Goal: Book appointment/travel/reservation

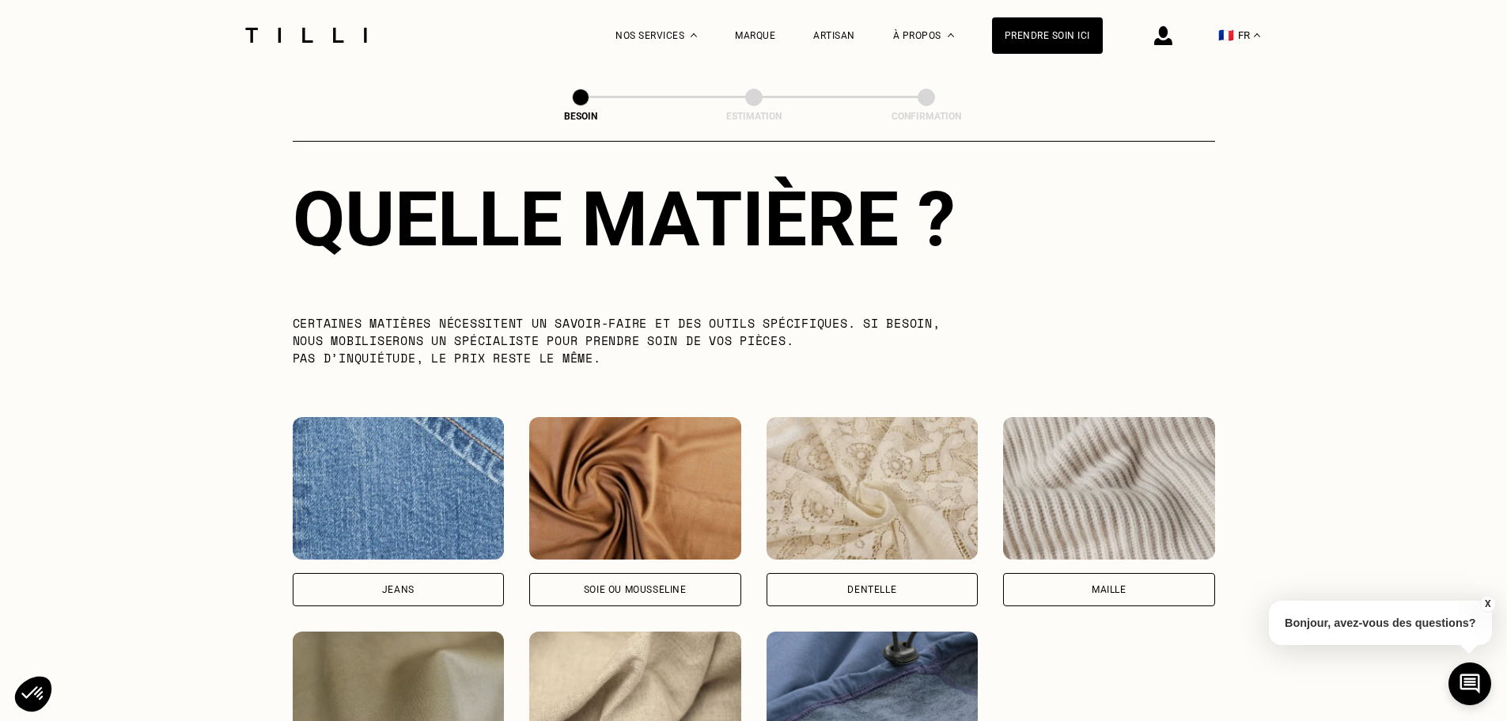
scroll to position [1536, 0]
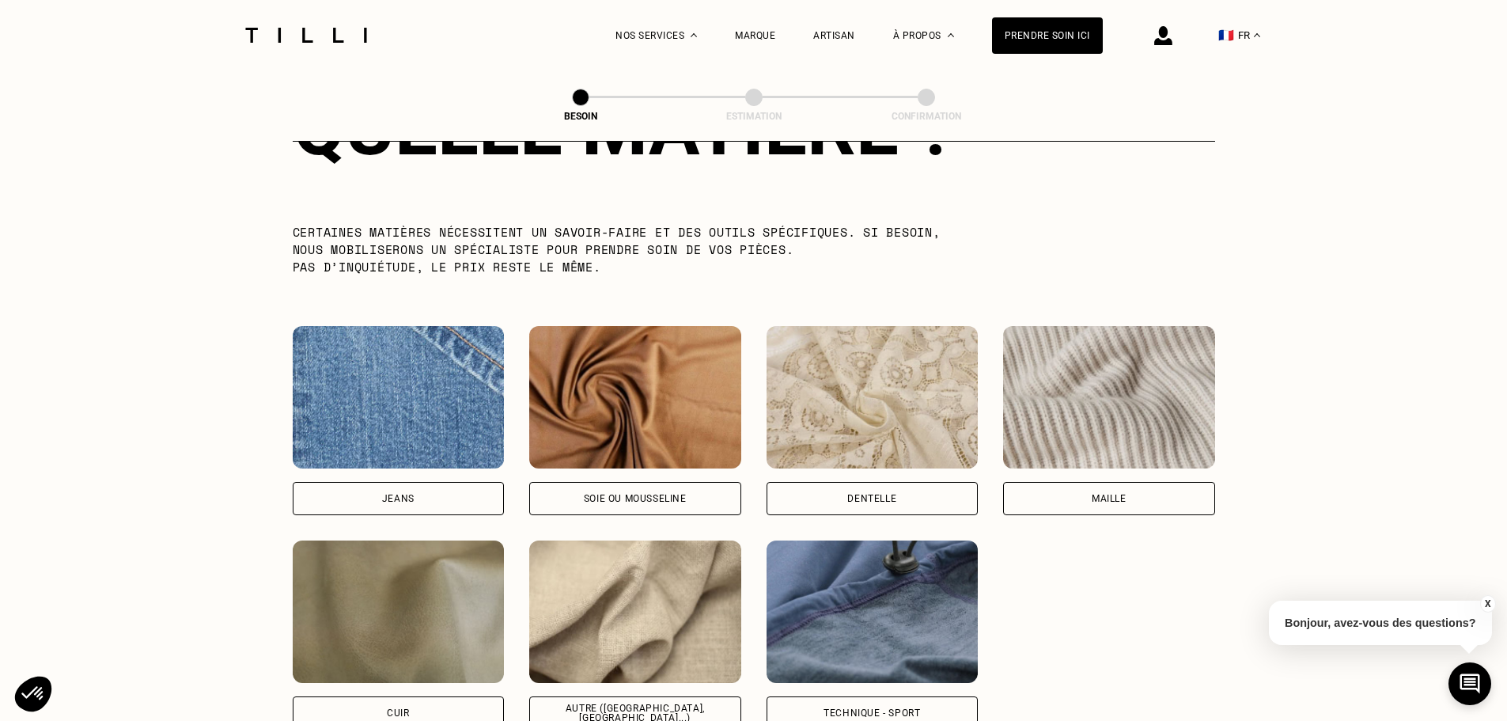
click at [411, 494] on div "Jeans" at bounding box center [398, 498] width 32 height 9
select select "FR"
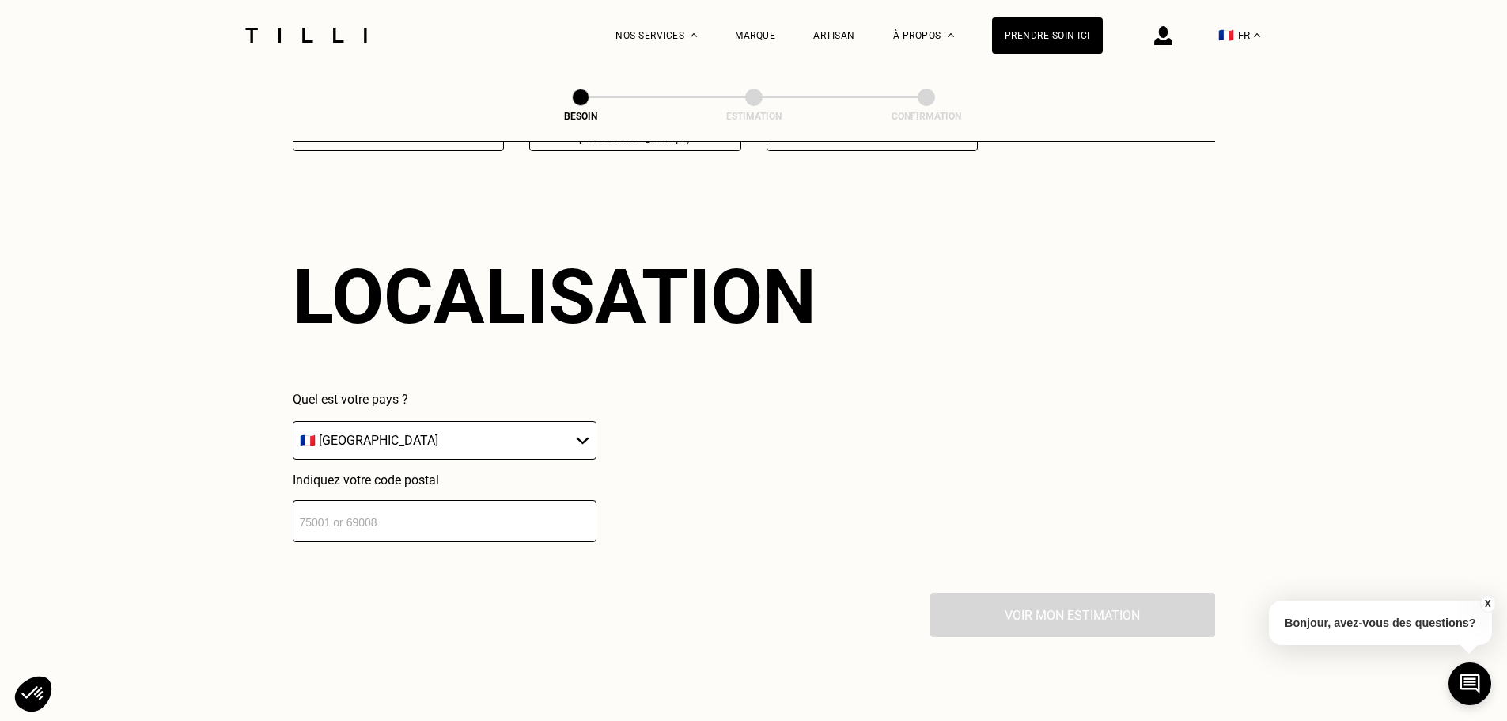
scroll to position [2127, 0]
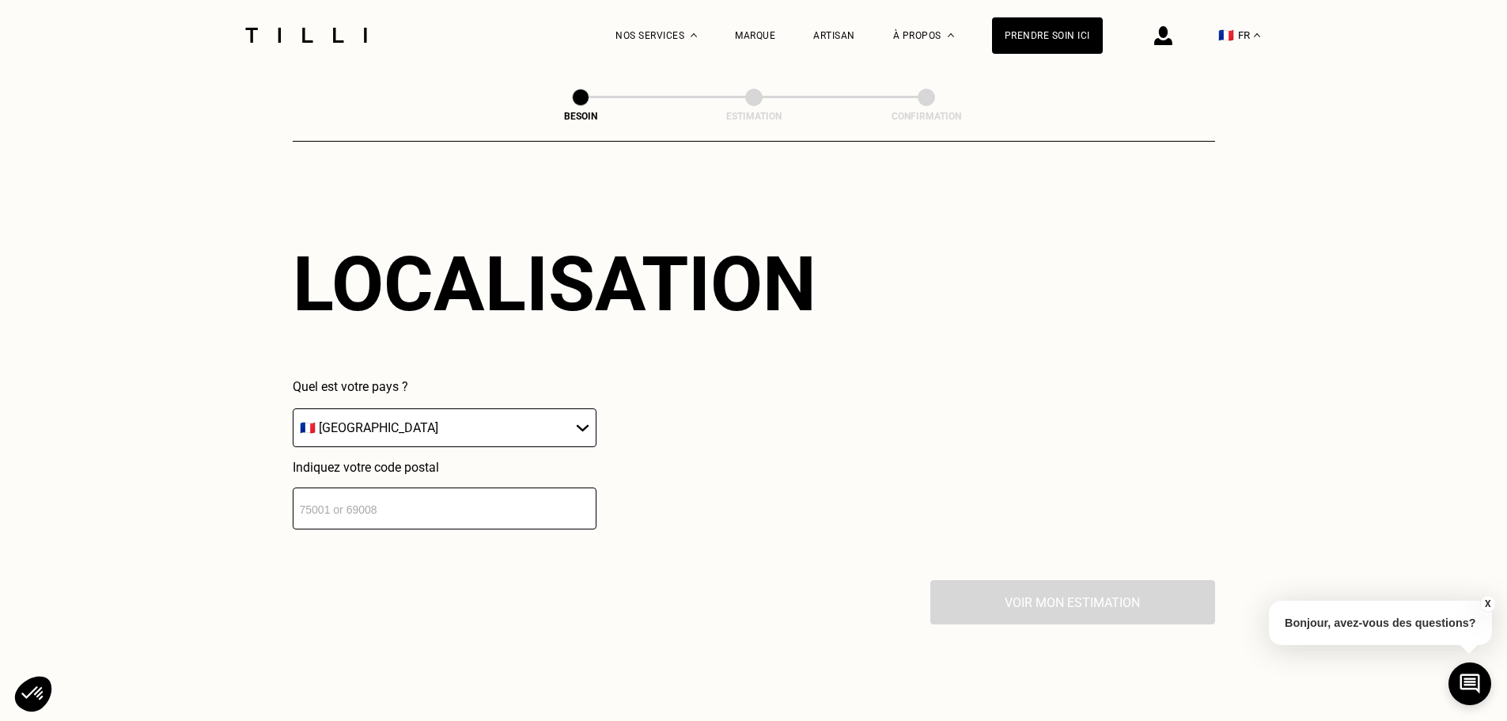
click at [320, 509] on input "number" at bounding box center [445, 508] width 304 height 42
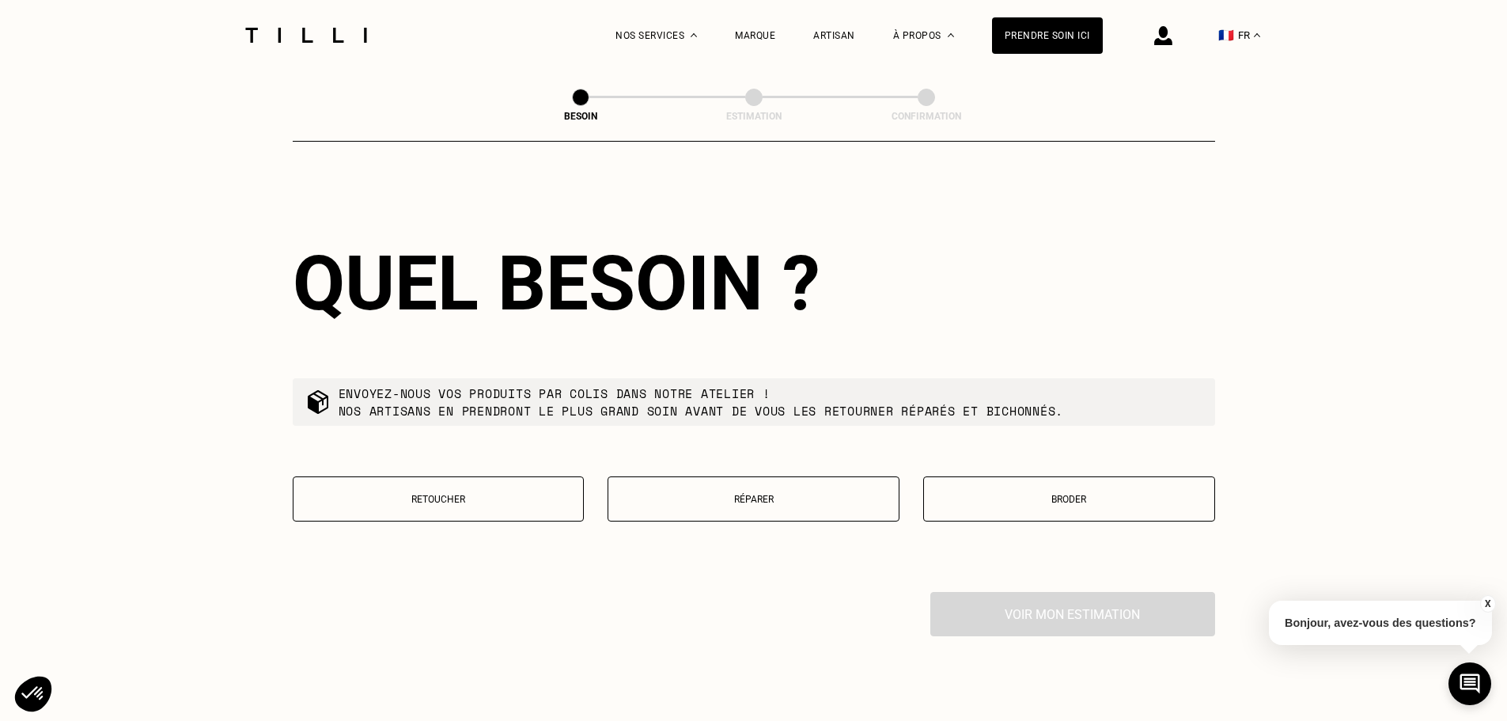
scroll to position [2520, 0]
type input "77860"
click at [457, 492] on p "Retoucher" at bounding box center [438, 497] width 274 height 11
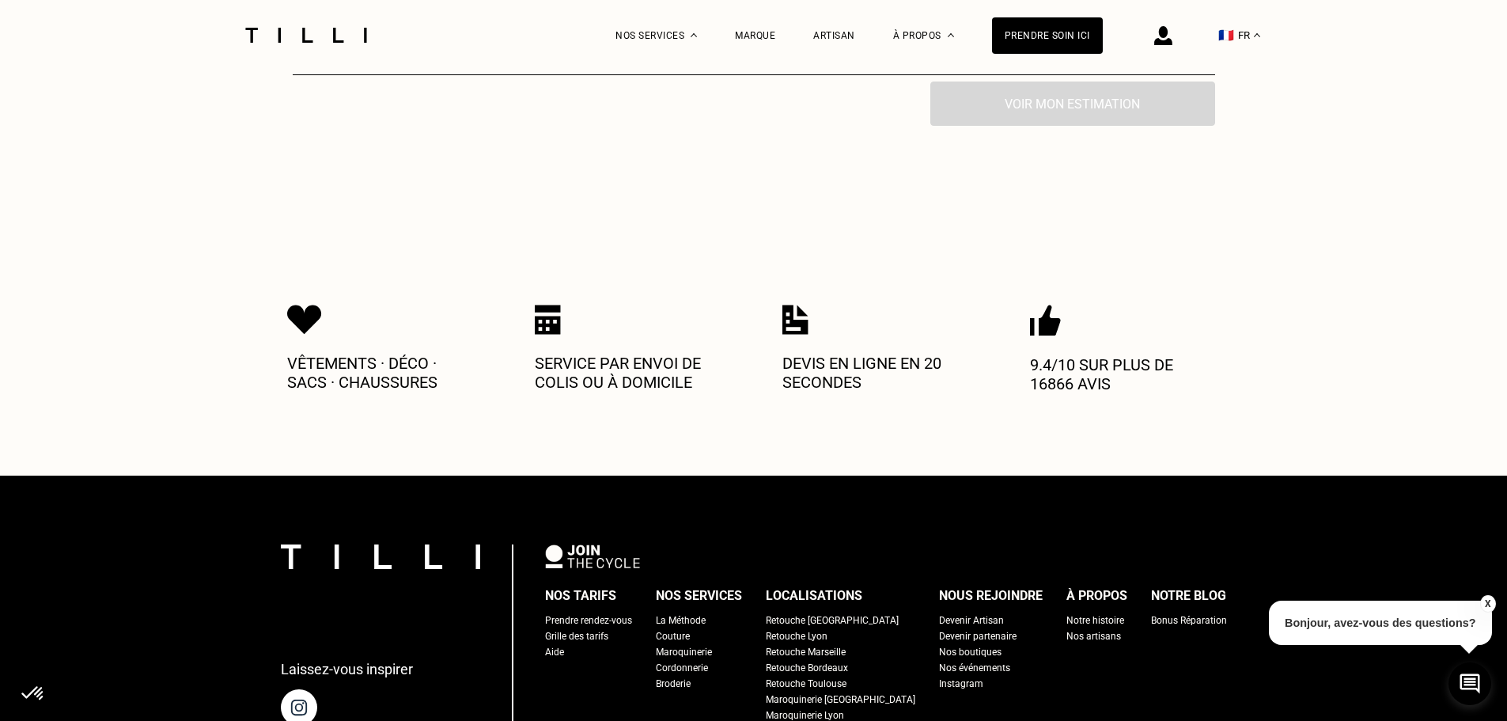
scroll to position [3163, 0]
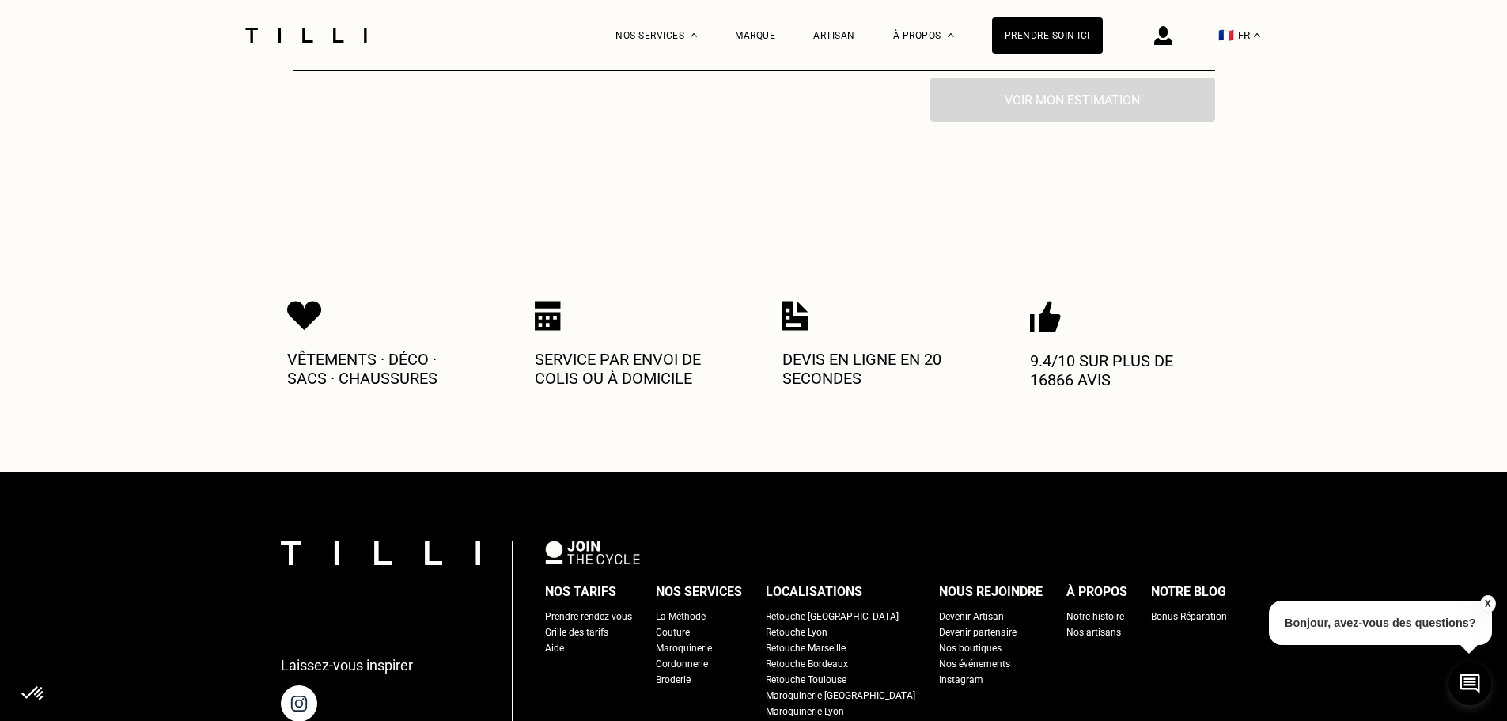
click at [939, 640] on div "Nos boutiques" at bounding box center [970, 648] width 62 height 16
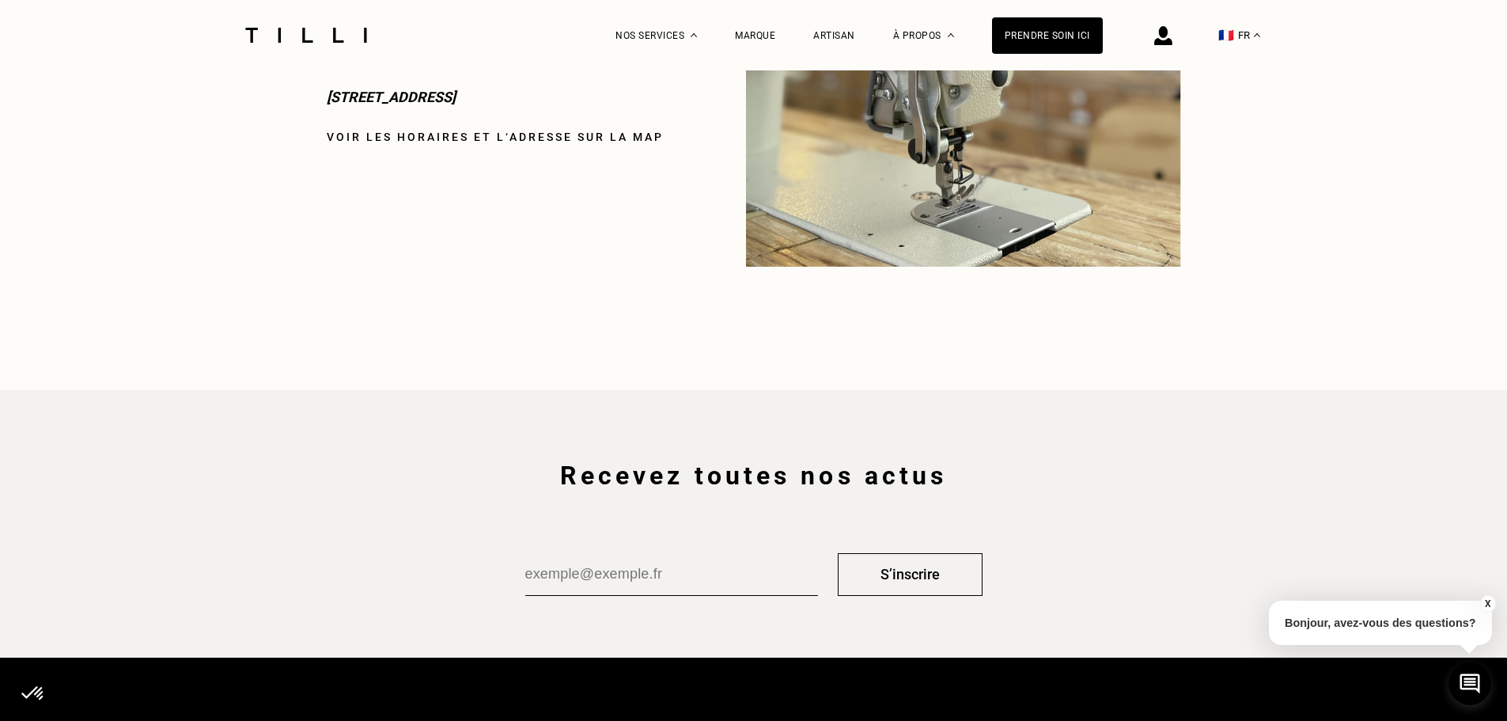
scroll to position [2373, 0]
